Goal: Task Accomplishment & Management: Use online tool/utility

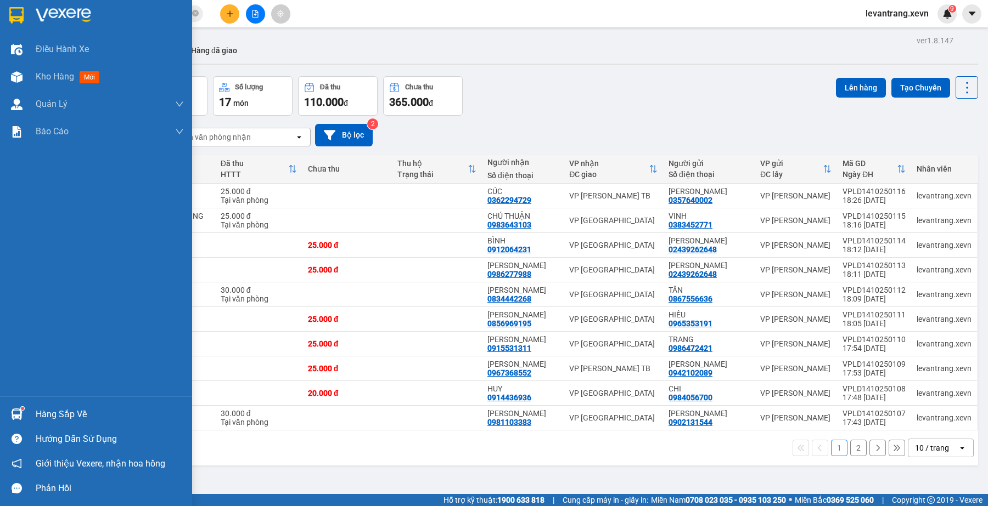
click at [45, 407] on div "Hàng sắp về" at bounding box center [110, 415] width 148 height 16
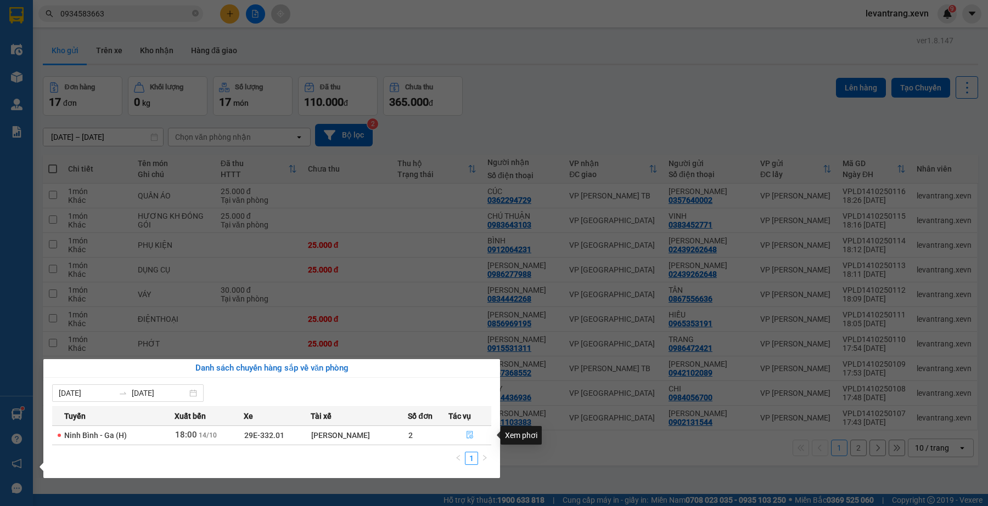
click at [472, 433] on icon "file-done" at bounding box center [469, 435] width 7 height 8
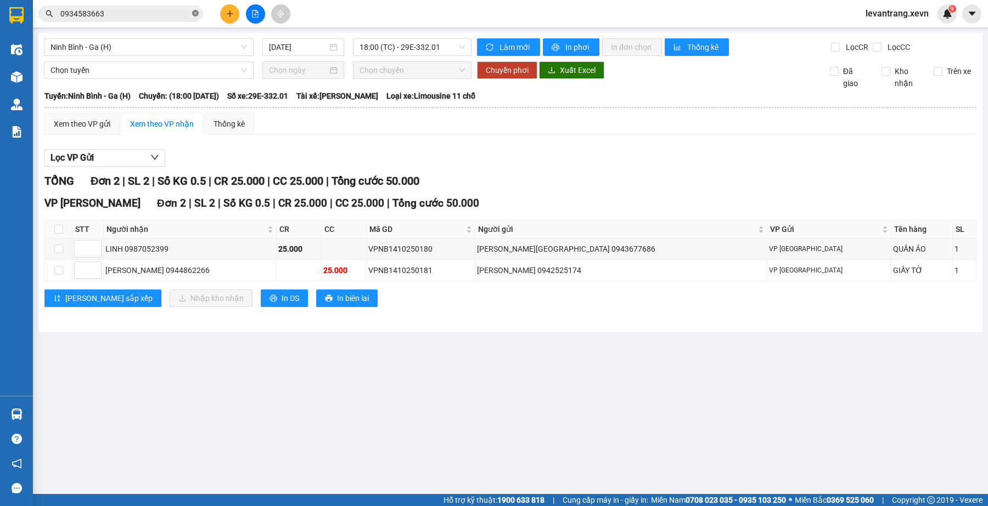
click at [192, 15] on icon "close-circle" at bounding box center [195, 13] width 7 height 7
click at [162, 12] on input "text" at bounding box center [124, 14] width 129 height 12
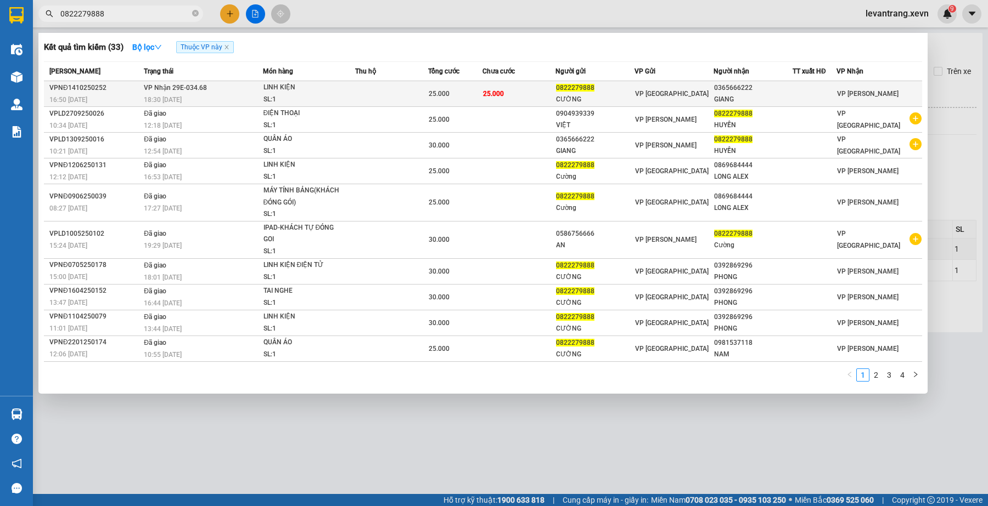
type input "0822279888"
click at [384, 93] on td at bounding box center [391, 94] width 73 height 26
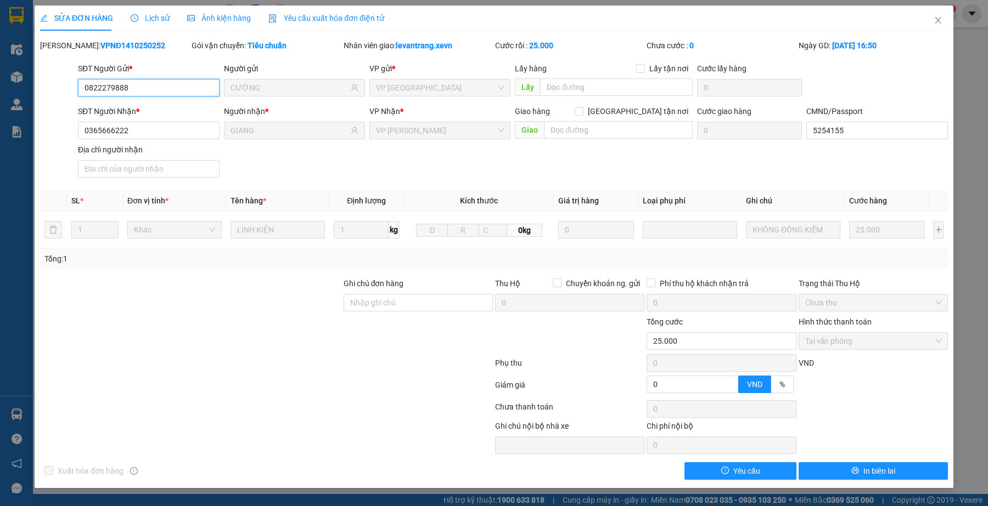
type input "0822279888"
type input "CƯỜNG"
type input "0365666222"
type input "GIANG"
type input "5254155"
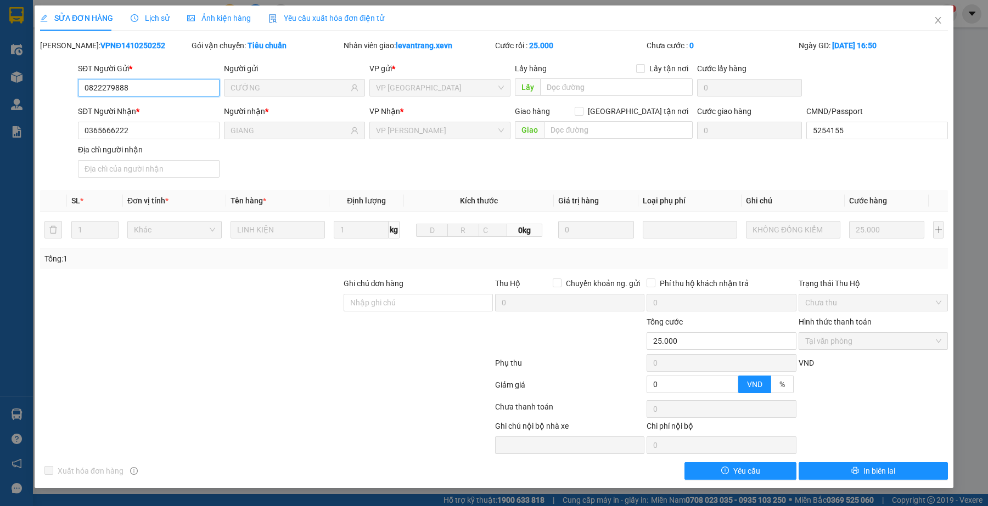
type input "0"
type input "25.000"
click at [943, 18] on span "Close" at bounding box center [937, 20] width 31 height 31
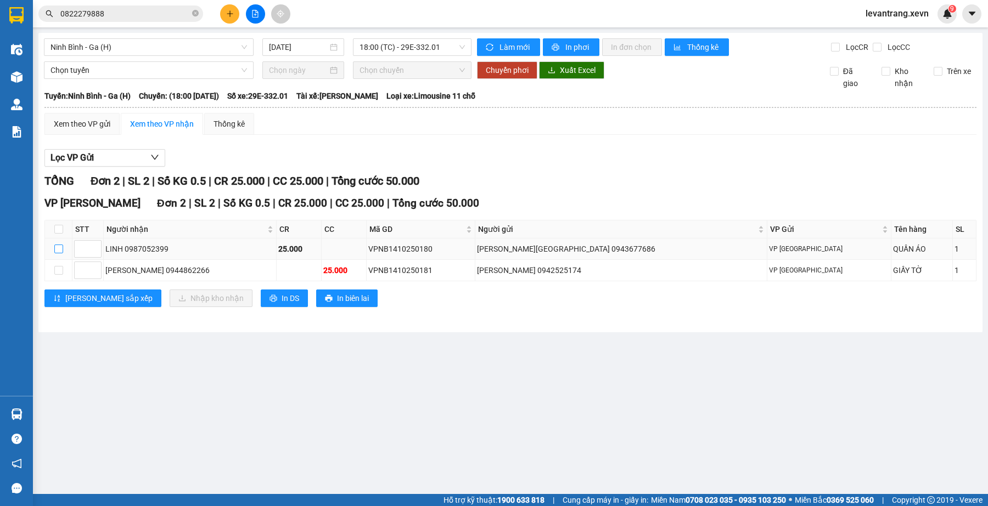
click at [59, 253] on input "checkbox" at bounding box center [58, 249] width 9 height 9
checkbox input "true"
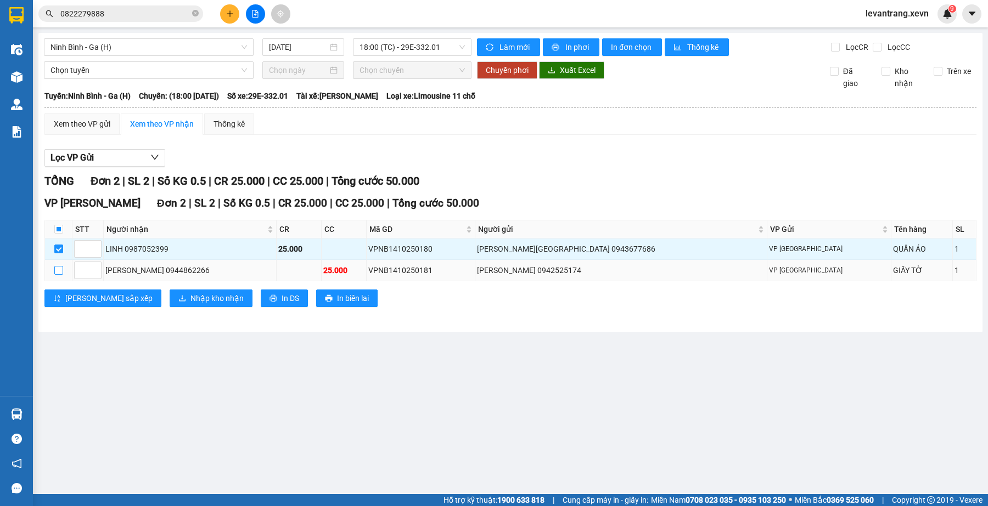
click at [60, 270] on input "checkbox" at bounding box center [58, 270] width 9 height 9
checkbox input "true"
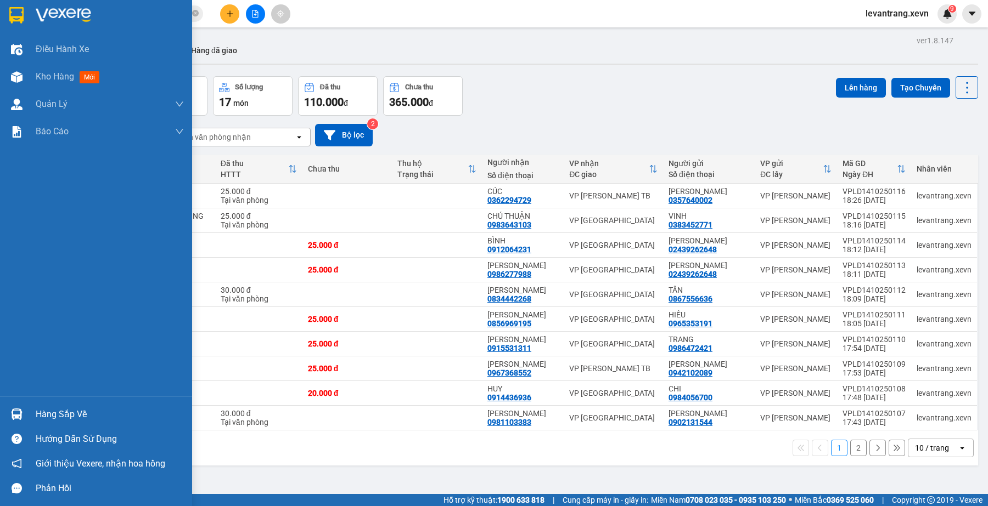
click at [65, 14] on img at bounding box center [63, 15] width 55 height 16
click at [81, 407] on div "Hàng sắp về" at bounding box center [110, 415] width 148 height 16
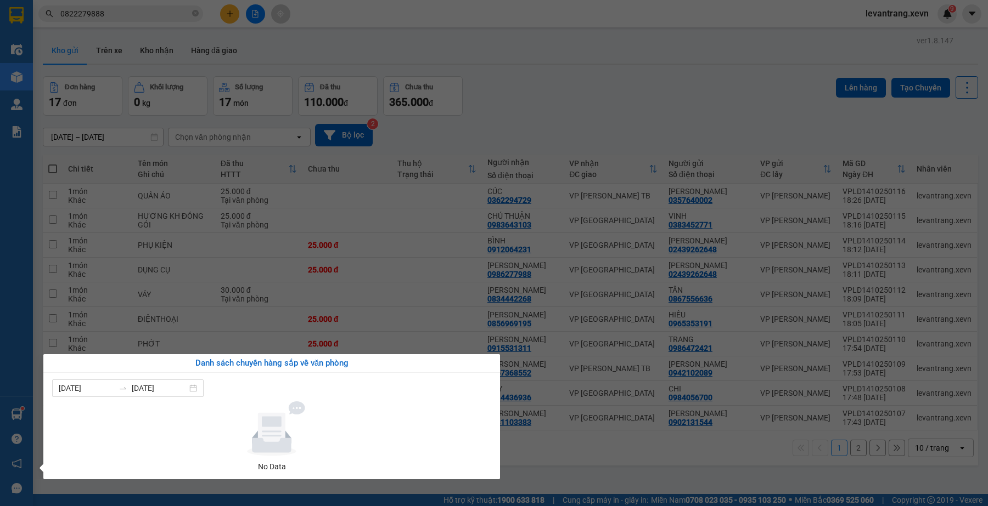
click at [569, 437] on section "Kết quả tìm kiếm ( 33 ) Bộ lọc Thuộc VP này [PERSON_NAME] thái Món hàng Thu hộ …" at bounding box center [494, 253] width 988 height 506
